Goal: Information Seeking & Learning: Check status

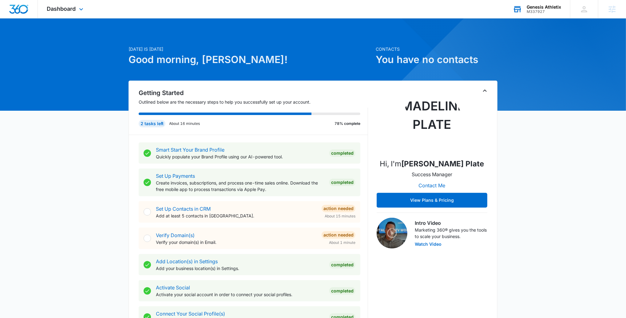
click at [541, 10] on div "M337927" at bounding box center [543, 12] width 34 height 4
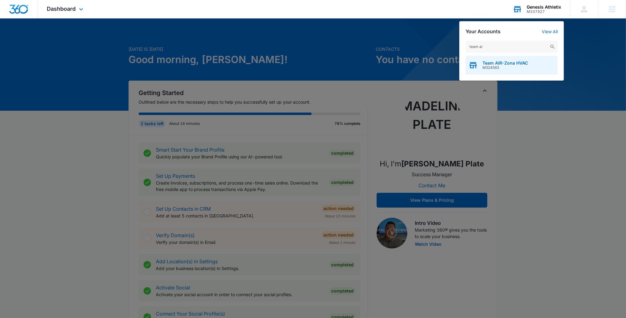
type input "team ai"
click at [514, 65] on span "M324563" at bounding box center [504, 67] width 45 height 4
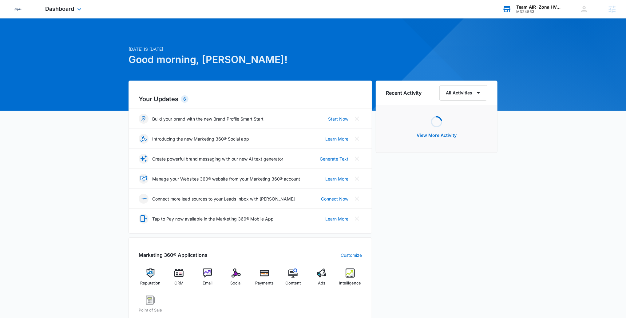
drag, startPoint x: 61, startPoint y: 10, endPoint x: 69, endPoint y: 15, distance: 9.5
click at [61, 10] on span "Dashboard" at bounding box center [59, 9] width 29 height 6
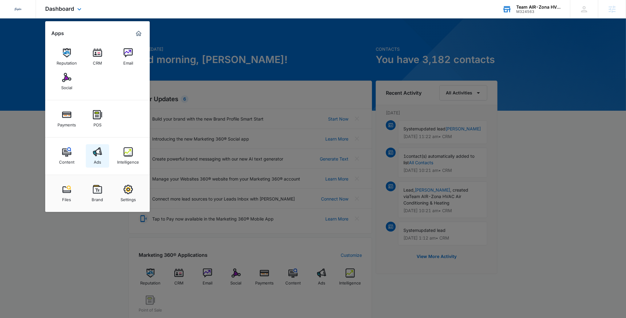
click at [93, 151] on img at bounding box center [97, 151] width 9 height 9
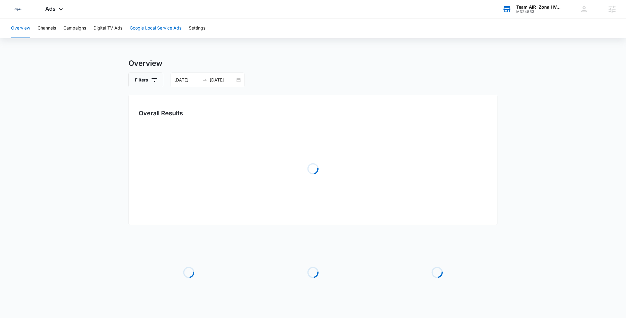
click at [147, 32] on button "Google Local Service Ads" at bounding box center [156, 28] width 52 height 20
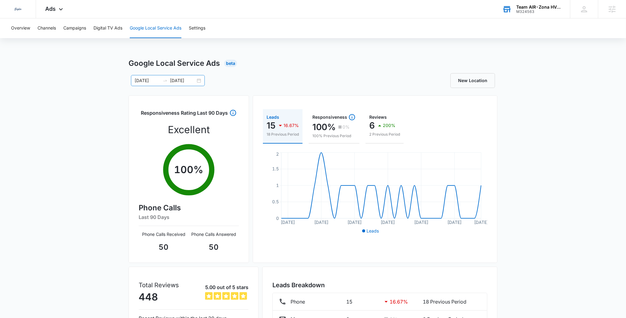
click at [173, 77] on input "10/06/2025" at bounding box center [183, 80] width 26 height 7
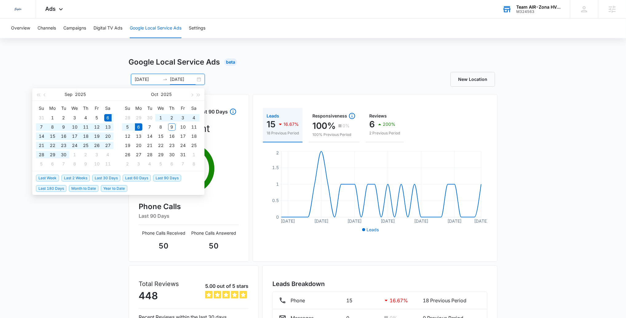
type input "10/06/2025"
click at [114, 178] on span "Last 30 Days" at bounding box center [106, 178] width 28 height 7
type input "09/09/2025"
type input "10/09/2025"
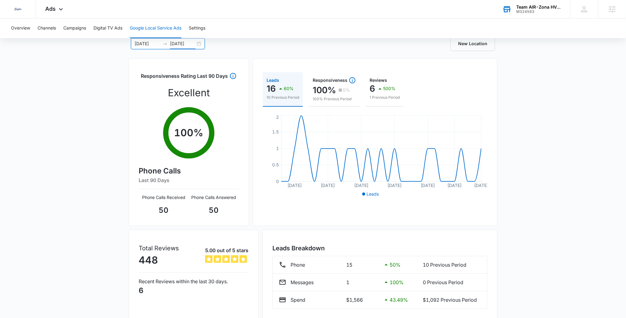
scroll to position [36, 0]
click at [77, 33] on button "Campaigns" at bounding box center [74, 28] width 23 height 20
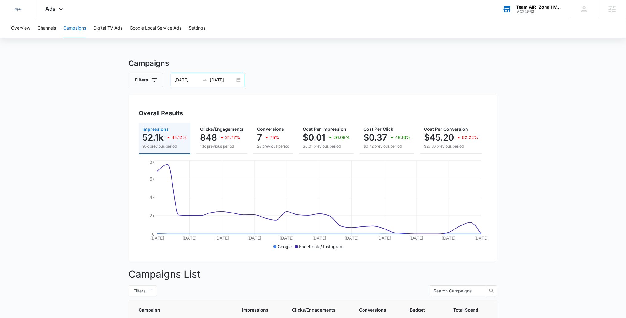
click at [193, 83] on input "09/09/2025" at bounding box center [187, 80] width 26 height 7
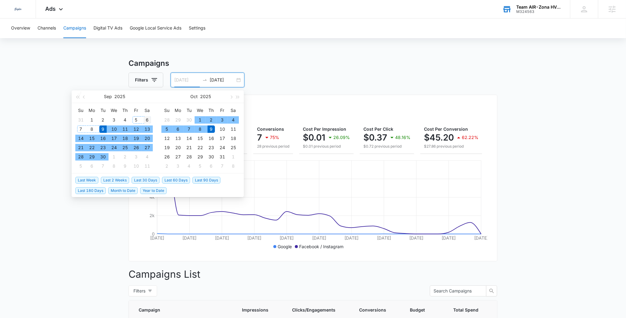
type input "09/06/2025"
click at [149, 118] on div "6" at bounding box center [146, 119] width 7 height 7
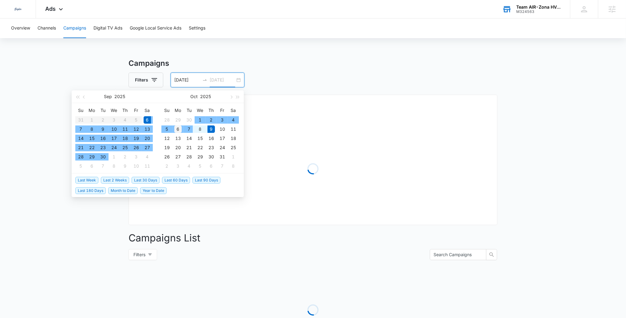
type input "10/06/2025"
drag, startPoint x: 180, startPoint y: 129, endPoint x: 203, endPoint y: 120, distance: 25.0
click at [180, 129] on div "6" at bounding box center [177, 128] width 7 height 7
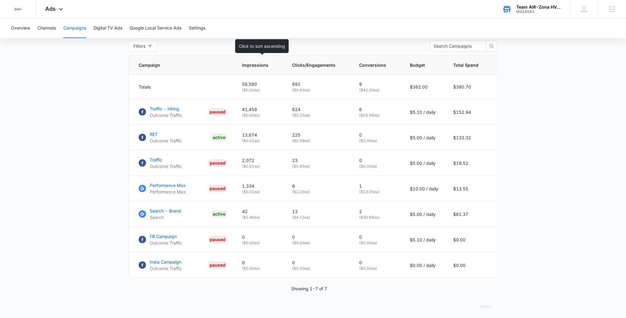
scroll to position [245, 0]
click at [162, 31] on button "Google Local Service Ads" at bounding box center [156, 28] width 52 height 20
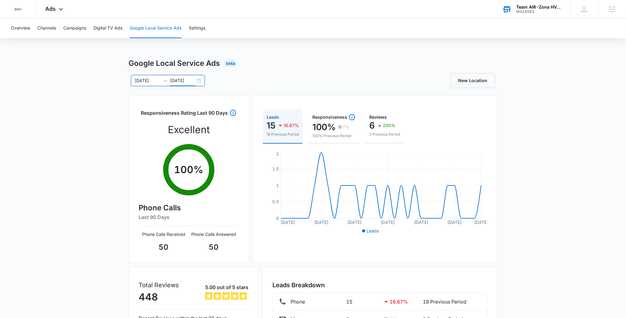
click at [183, 82] on input "10/06/2025" at bounding box center [183, 80] width 26 height 7
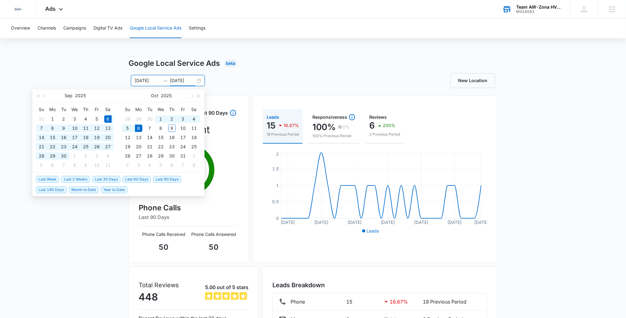
type input "10/06/2025"
click at [135, 178] on span "Last 60 Days" at bounding box center [137, 179] width 28 height 7
type input "08/10/2025"
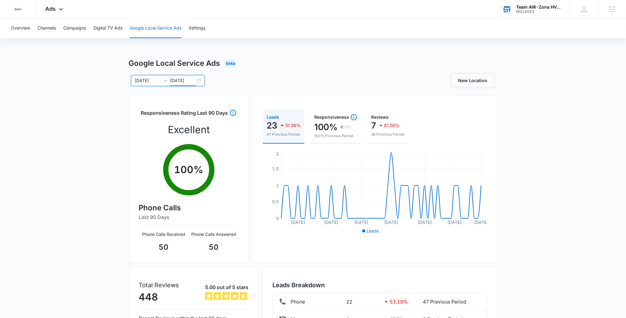
click at [183, 81] on input "10/09/2025" at bounding box center [183, 80] width 26 height 7
type input "10/09/2025"
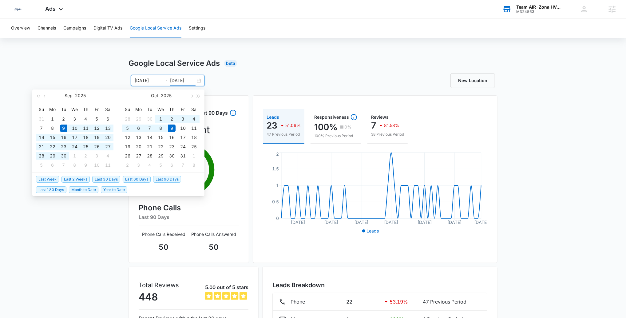
click at [103, 176] on span "Last 30 Days" at bounding box center [106, 179] width 28 height 7
type input "09/09/2025"
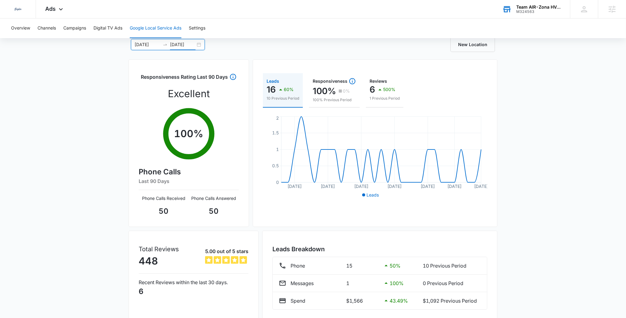
scroll to position [60, 0]
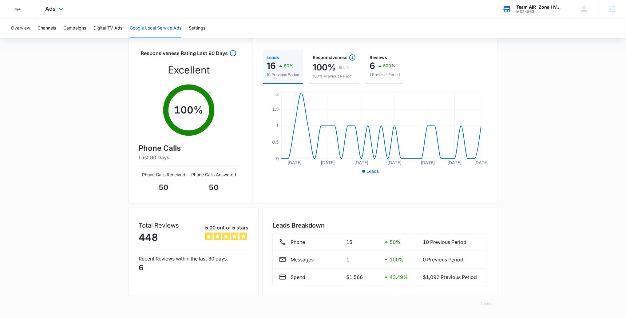
click at [57, 10] on div "Ads Apps Reputation CRM Email Social Payments POS Content Ads Intelligence File…" at bounding box center [55, 9] width 38 height 18
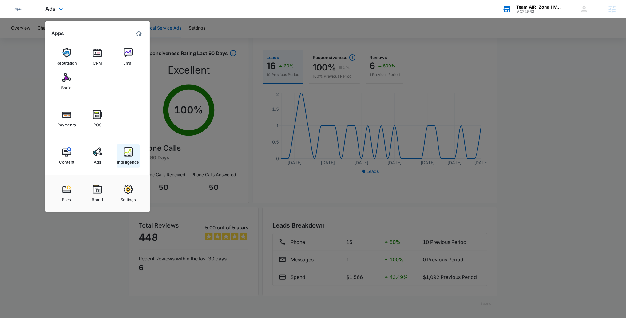
click at [128, 150] on img at bounding box center [128, 151] width 9 height 9
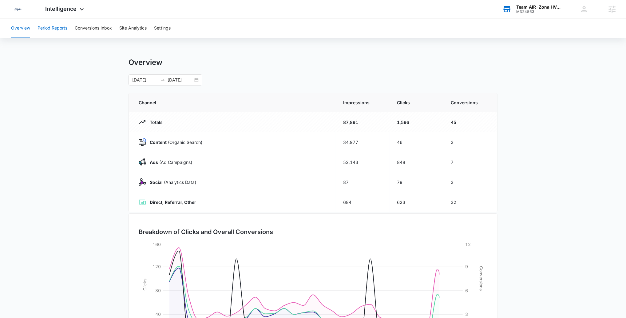
click at [53, 27] on button "Period Reports" at bounding box center [52, 28] width 30 height 20
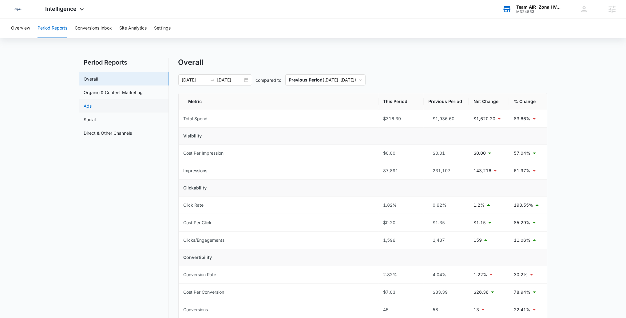
click at [92, 105] on link "Ads" at bounding box center [88, 106] width 8 height 6
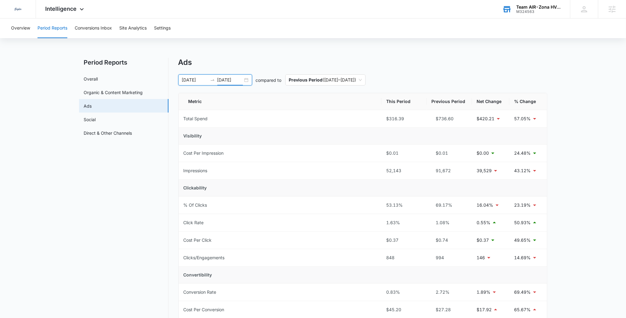
click at [224, 79] on input "10/09/2025" at bounding box center [230, 80] width 26 height 7
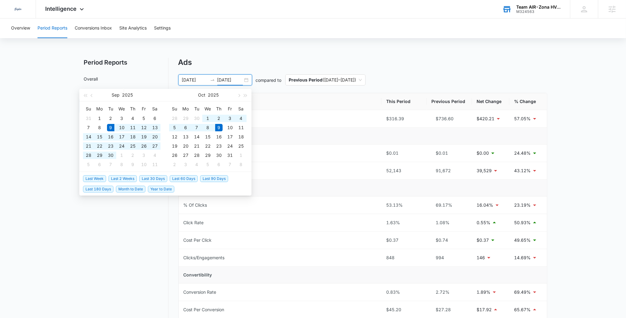
type input "10/09/2025"
click at [154, 177] on span "Last 30 Days" at bounding box center [153, 178] width 28 height 7
type input "09/08/2025"
type input "10/08/2025"
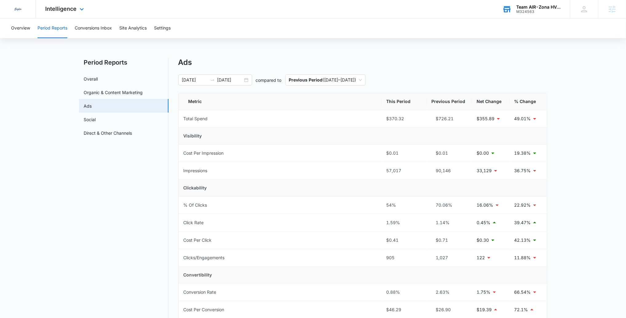
drag, startPoint x: 66, startPoint y: 13, endPoint x: 86, endPoint y: 59, distance: 49.9
click at [66, 13] on div "Intelligence Apps Reputation CRM Email Social Payments POS Content Ads Intellig…" at bounding box center [65, 9] width 59 height 18
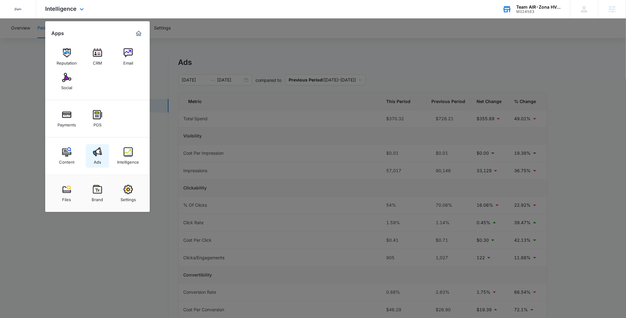
click at [96, 157] on div "Ads" at bounding box center [97, 160] width 7 height 8
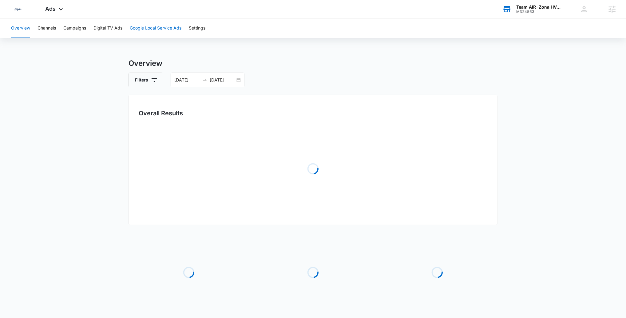
click at [152, 28] on button "Google Local Service Ads" at bounding box center [156, 28] width 52 height 20
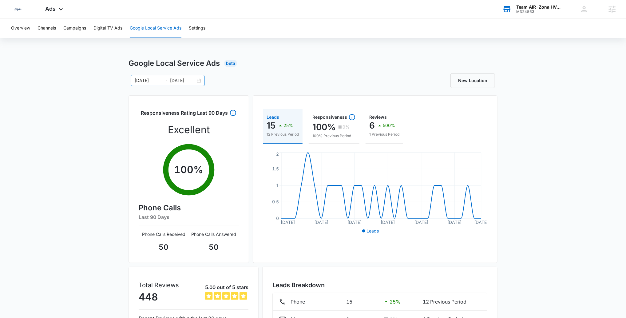
click at [146, 78] on input "09/08/2025" at bounding box center [148, 80] width 26 height 7
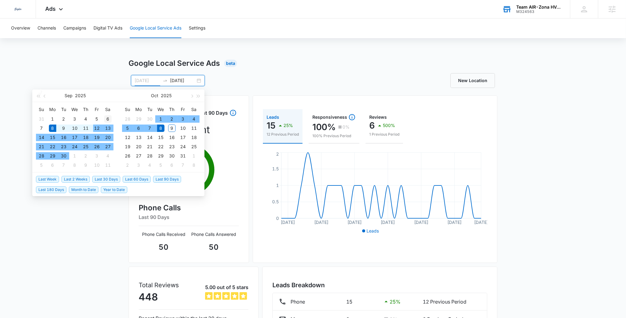
type input "09/06/2025"
click at [110, 120] on div "6" at bounding box center [107, 118] width 7 height 7
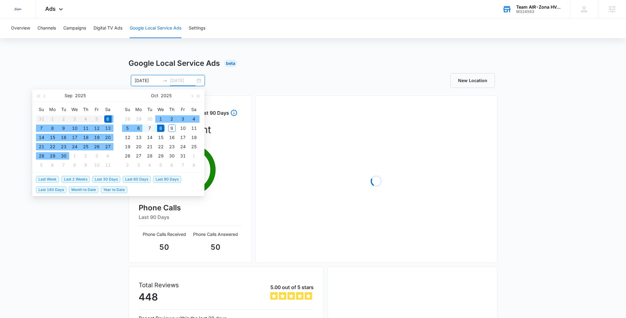
drag, startPoint x: 139, startPoint y: 128, endPoint x: 144, endPoint y: 128, distance: 4.6
click at [139, 128] on div "6" at bounding box center [138, 127] width 7 height 7
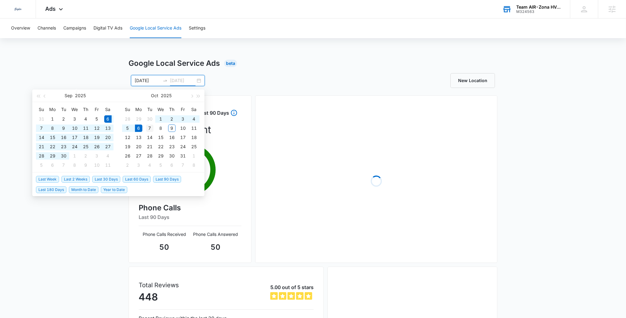
type input "10/06/2025"
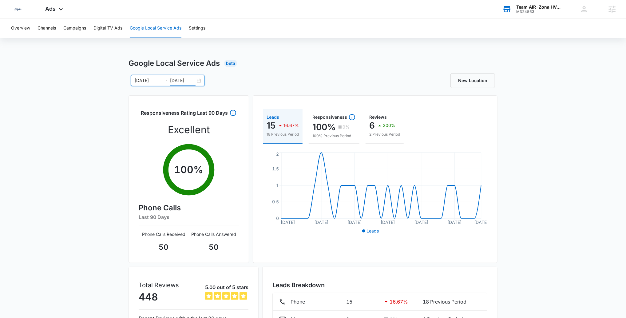
click at [185, 78] on input "10/06/2025" at bounding box center [183, 80] width 26 height 7
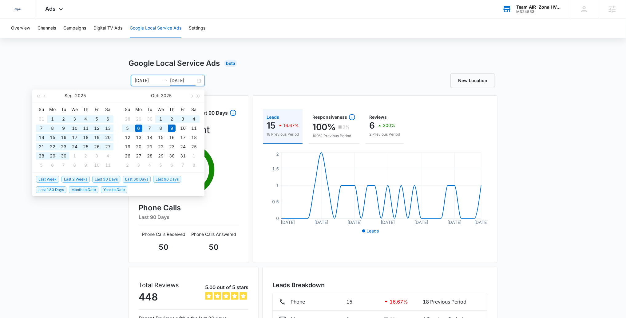
click at [137, 180] on span "Last 60 Days" at bounding box center [137, 179] width 28 height 7
type input "08/10/2025"
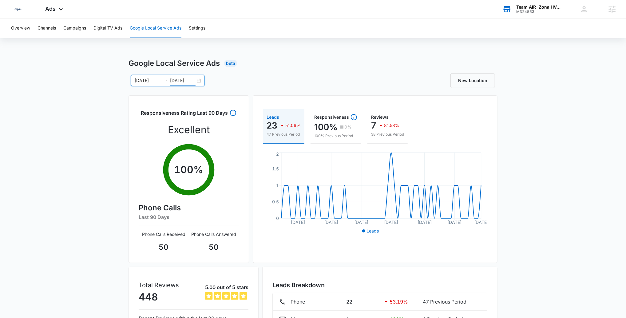
drag, startPoint x: 181, startPoint y: 80, endPoint x: 187, endPoint y: 108, distance: 28.7
click at [181, 80] on input "10/09/2025" at bounding box center [183, 80] width 26 height 7
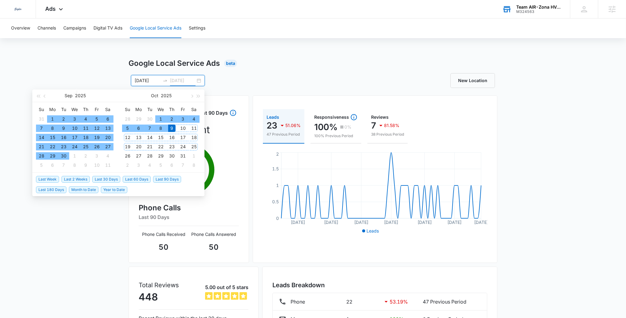
type input "10/09/2025"
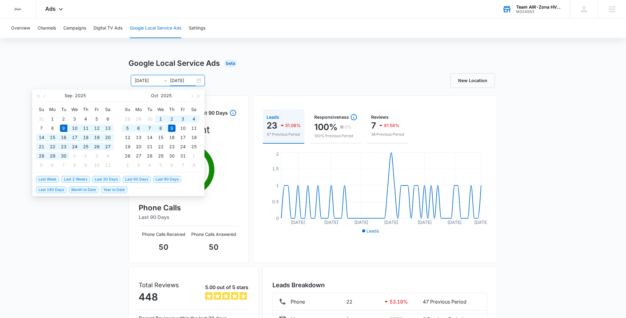
drag, startPoint x: 111, startPoint y: 179, endPoint x: 161, endPoint y: 157, distance: 54.4
click at [111, 179] on span "Last 30 Days" at bounding box center [106, 179] width 28 height 7
type input "09/09/2025"
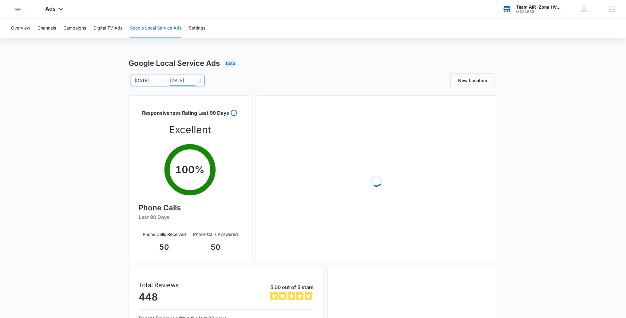
click at [289, 69] on div "Google Local Service Ads Beta 09/09/2025 10/09/2025 Sep 2025 Su Mo Tu We Th Fr …" at bounding box center [312, 231] width 369 height 347
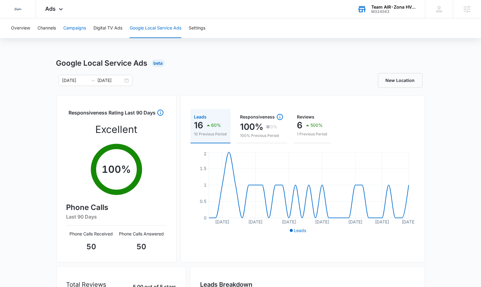
click at [67, 27] on button "Campaigns" at bounding box center [74, 28] width 23 height 20
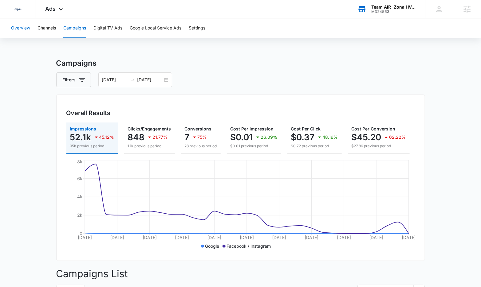
click at [18, 24] on button "Overview" at bounding box center [20, 28] width 19 height 20
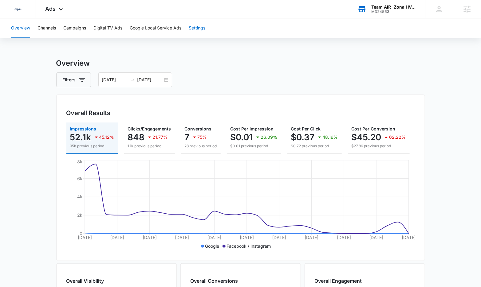
click at [203, 32] on button "Settings" at bounding box center [197, 28] width 17 height 20
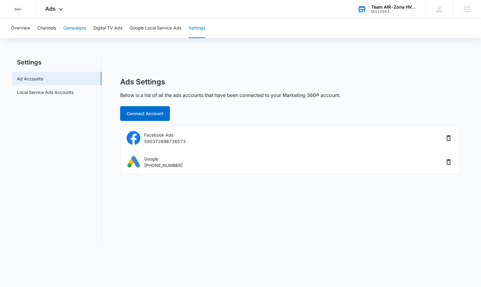
click at [78, 30] on button "Campaigns" at bounding box center [74, 28] width 23 height 20
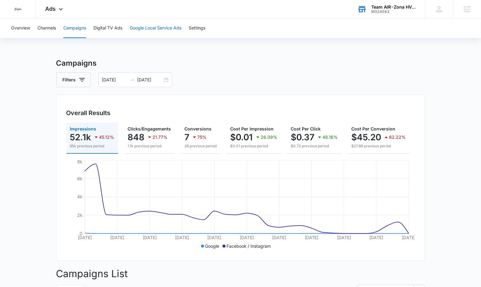
click at [175, 29] on button "Google Local Service Ads" at bounding box center [156, 28] width 52 height 20
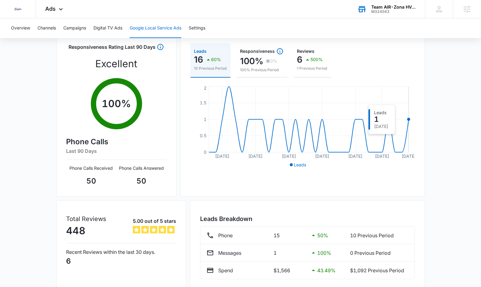
scroll to position [90, 0]
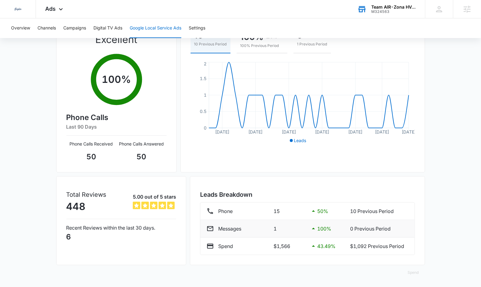
click at [320, 232] on p "100 %" at bounding box center [324, 228] width 14 height 7
click at [244, 233] on li "Messages 1 100 % 0 Previous Period" at bounding box center [307, 229] width 214 height 18
click at [48, 6] on span "Ads" at bounding box center [50, 9] width 10 height 6
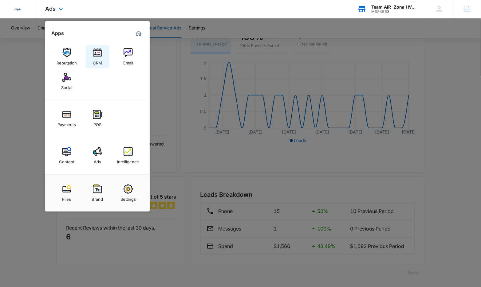
click at [97, 57] on img at bounding box center [97, 52] width 9 height 9
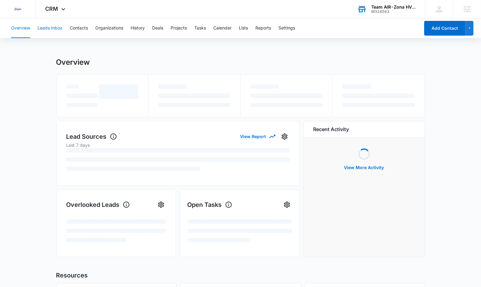
click at [53, 26] on button "Leads Inbox" at bounding box center [49, 28] width 25 height 20
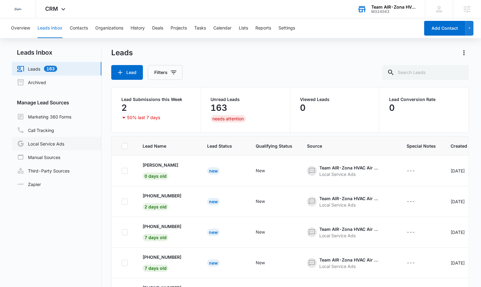
click at [55, 146] on link "Local Service Ads" at bounding box center [40, 143] width 47 height 7
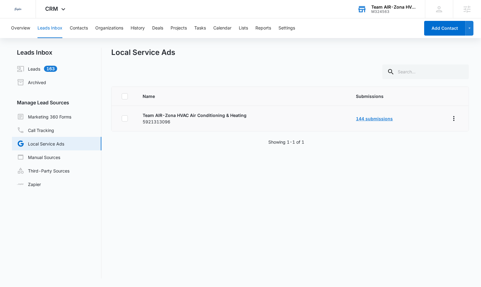
click at [379, 116] on link "144 submissions" at bounding box center [374, 118] width 37 height 5
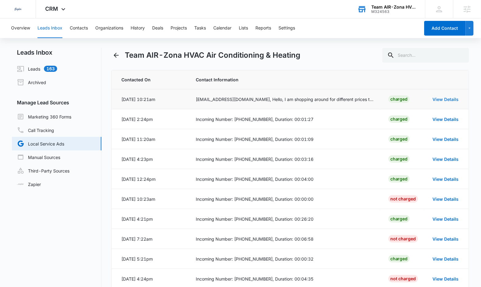
click at [448, 100] on link "View Details" at bounding box center [446, 99] width 26 height 5
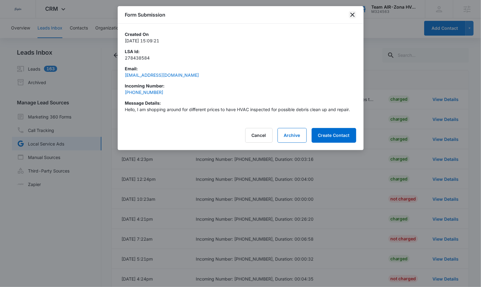
click at [352, 17] on icon "close" at bounding box center [352, 14] width 7 height 7
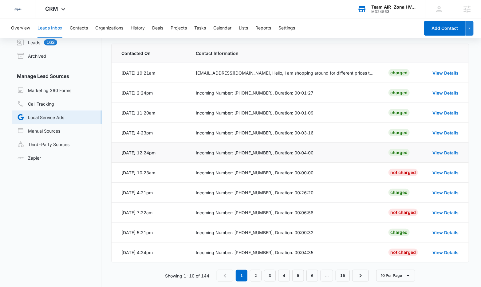
scroll to position [35, 0]
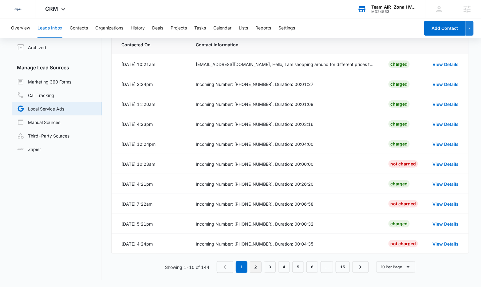
click at [261, 271] on link "2" at bounding box center [256, 267] width 12 height 12
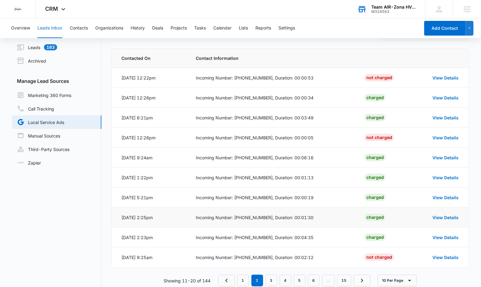
scroll to position [23, 0]
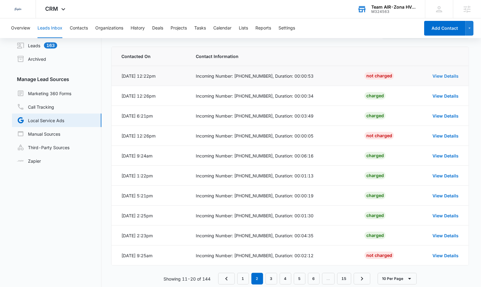
click at [440, 77] on link "View Details" at bounding box center [446, 75] width 26 height 5
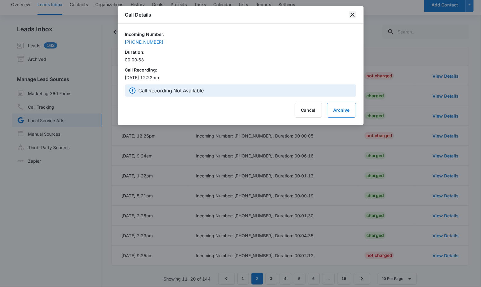
click at [350, 14] on icon "close" at bounding box center [352, 14] width 7 height 7
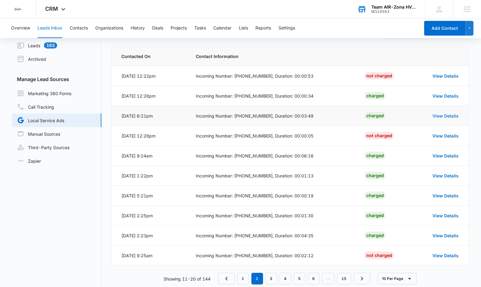
click at [452, 116] on link "View Details" at bounding box center [446, 115] width 26 height 5
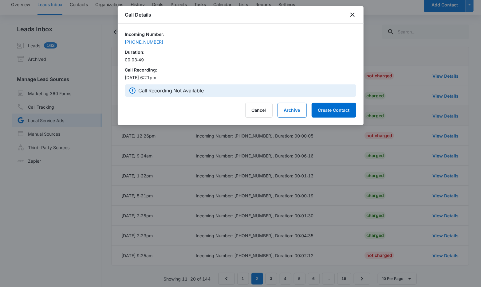
scroll to position [24, 0]
click at [352, 14] on icon "close" at bounding box center [352, 14] width 7 height 7
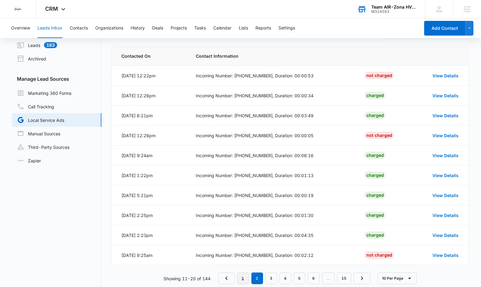
click at [243, 281] on link "1" at bounding box center [243, 279] width 12 height 12
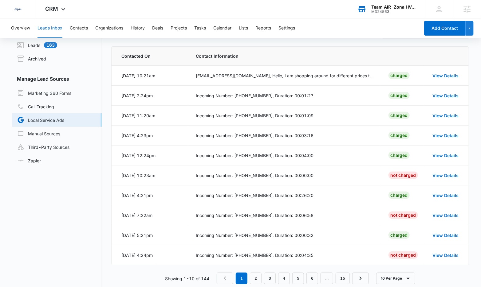
scroll to position [24, 0]
click at [447, 136] on link "View Details" at bounding box center [446, 135] width 26 height 5
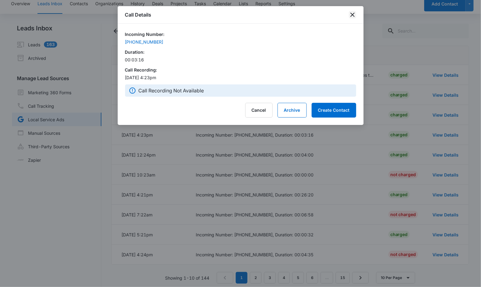
click at [356, 14] on icon "close" at bounding box center [352, 14] width 7 height 7
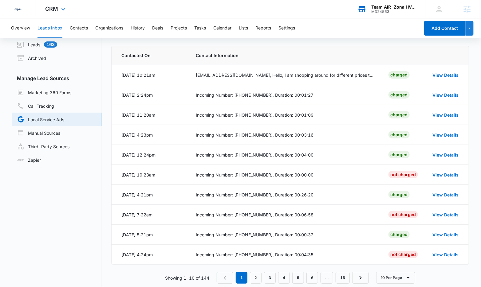
click at [56, 13] on div "CRM Apps Reputation CRM Email Social Payments POS Content Ads Intelligence File…" at bounding box center [56, 9] width 40 height 18
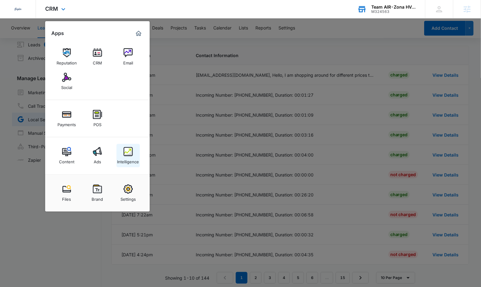
click at [131, 159] on div "Intelligence" at bounding box center [128, 160] width 22 height 8
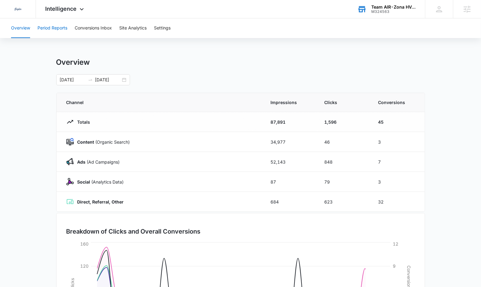
click at [65, 20] on button "Period Reports" at bounding box center [52, 28] width 30 height 20
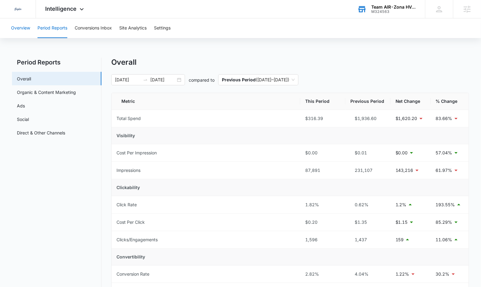
click at [21, 22] on button "Overview" at bounding box center [20, 28] width 19 height 20
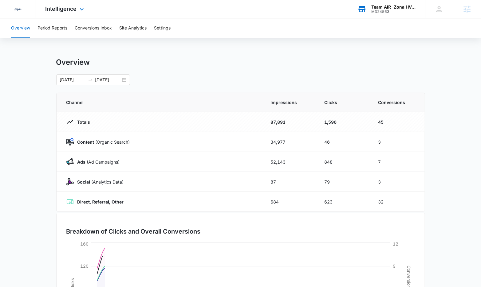
click at [77, 5] on div "Intelligence Apps Reputation CRM Email Social Payments POS Content Ads Intellig…" at bounding box center [65, 9] width 59 height 18
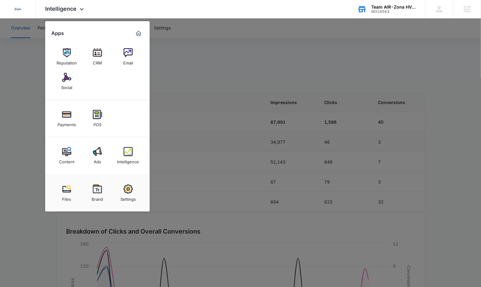
drag, startPoint x: 105, startPoint y: 147, endPoint x: 102, endPoint y: 149, distance: 3.7
click at [105, 147] on link "Ads" at bounding box center [97, 155] width 23 height 23
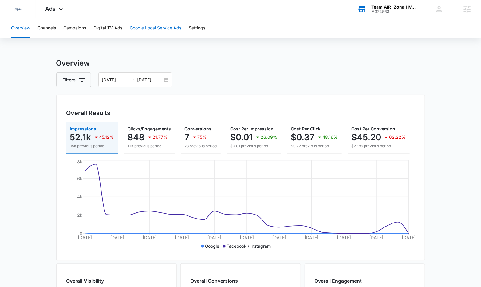
click at [144, 37] on button "Google Local Service Ads" at bounding box center [156, 28] width 52 height 20
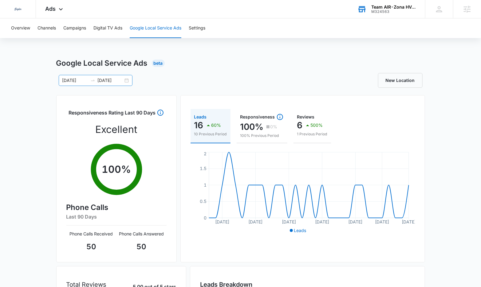
click at [112, 80] on input "10/09/2025" at bounding box center [111, 80] width 26 height 7
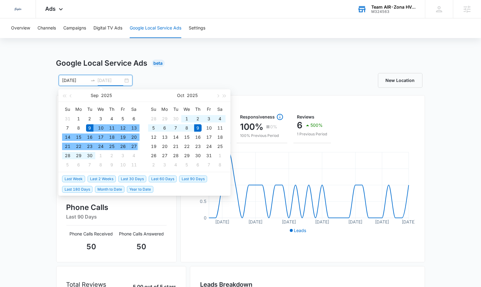
type input "10/09/2025"
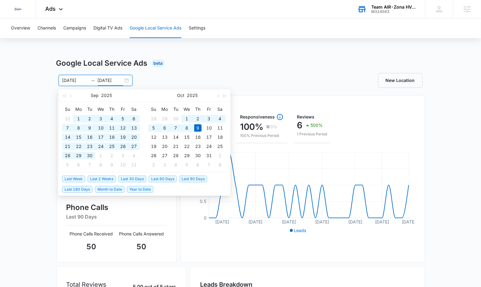
drag, startPoint x: 171, startPoint y: 177, endPoint x: 168, endPoint y: 176, distance: 3.7
click at [171, 177] on span "Last 60 Days" at bounding box center [163, 179] width 28 height 7
type input "08/10/2025"
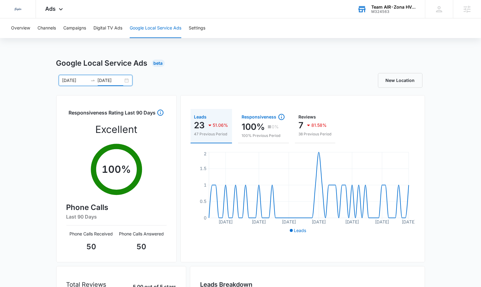
click at [255, 129] on p "100%" at bounding box center [253, 127] width 23 height 10
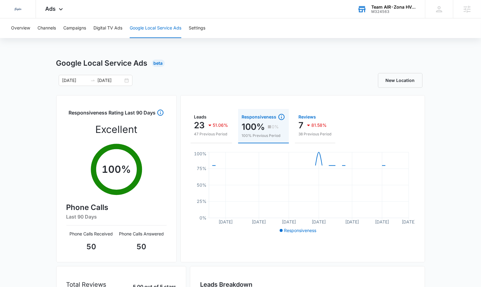
click at [318, 132] on p "38 Previous Period" at bounding box center [315, 135] width 33 height 6
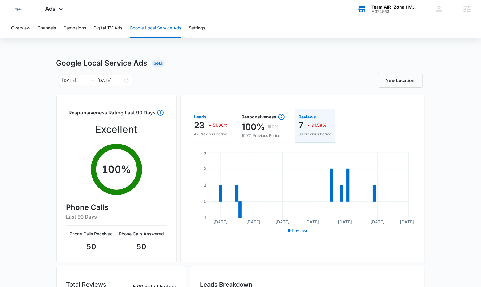
click at [210, 130] on div "51.06%" at bounding box center [217, 125] width 22 height 12
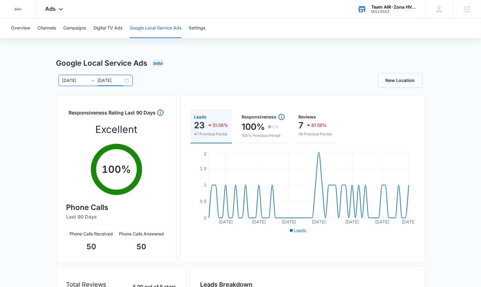
click at [107, 81] on input "10/09/2025" at bounding box center [111, 80] width 26 height 7
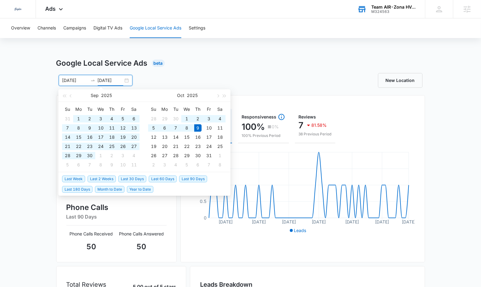
type input "10/09/2025"
click at [132, 180] on span "Last 30 Days" at bounding box center [132, 179] width 28 height 7
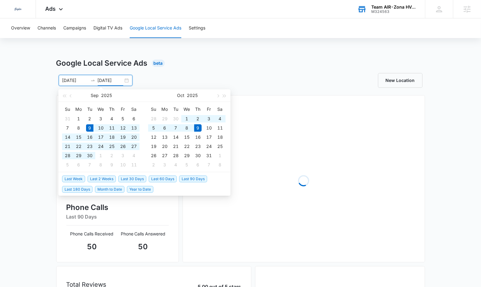
type input "09/09/2025"
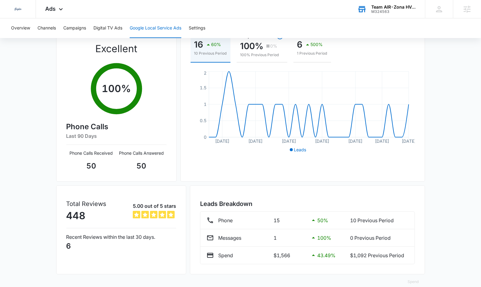
scroll to position [90, 0]
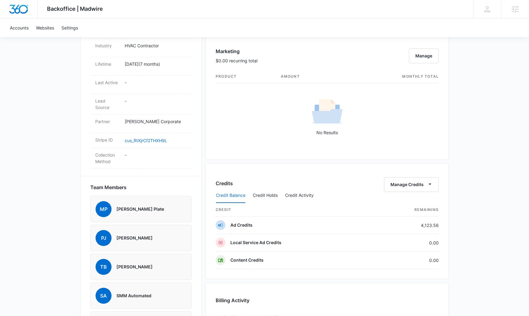
scroll to position [296, 0]
